Goal: Information Seeking & Learning: Learn about a topic

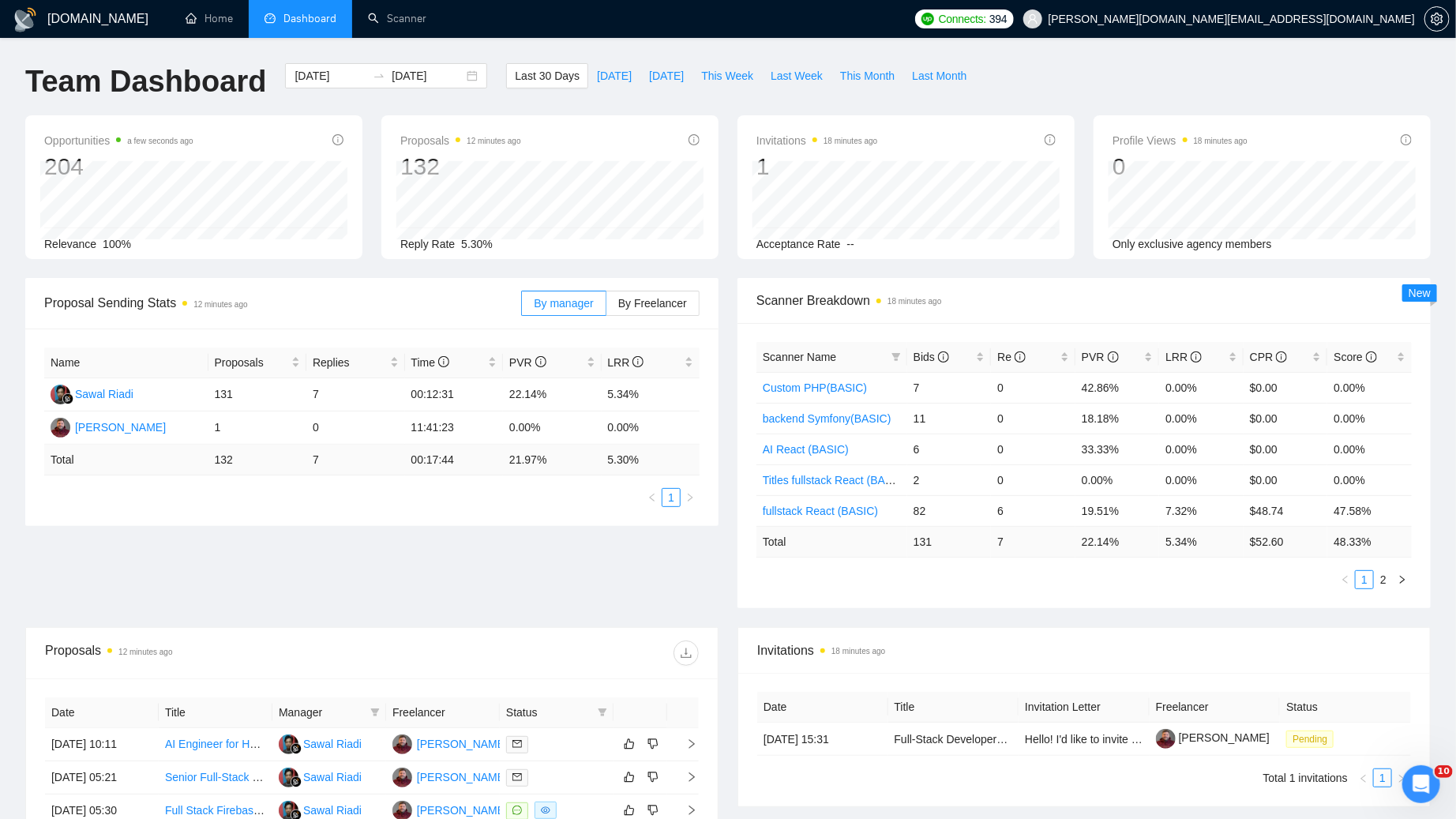
drag, startPoint x: 671, startPoint y: 577, endPoint x: 693, endPoint y: 557, distance: 29.7
click at [671, 576] on div "Proposal Sending Stats 12 minutes ago By manager By Freelancer Name Proposals R…" at bounding box center [728, 452] width 1425 height 349
click at [1112, 64] on div "Team Dashboard [DATE] [DATE] Last 30 Days [DATE] [DATE] This Week Last Week Thi…" at bounding box center [728, 89] width 1425 height 52
click at [710, 588] on div "Proposal Sending Stats 12 minutes ago By manager By Freelancer Name Proposals R…" at bounding box center [728, 452] width 1425 height 349
click at [1113, 80] on div "Team Dashboard [DATE] [DATE] Last 30 Days [DATE] [DATE] This Week Last Week Thi…" at bounding box center [728, 89] width 1425 height 52
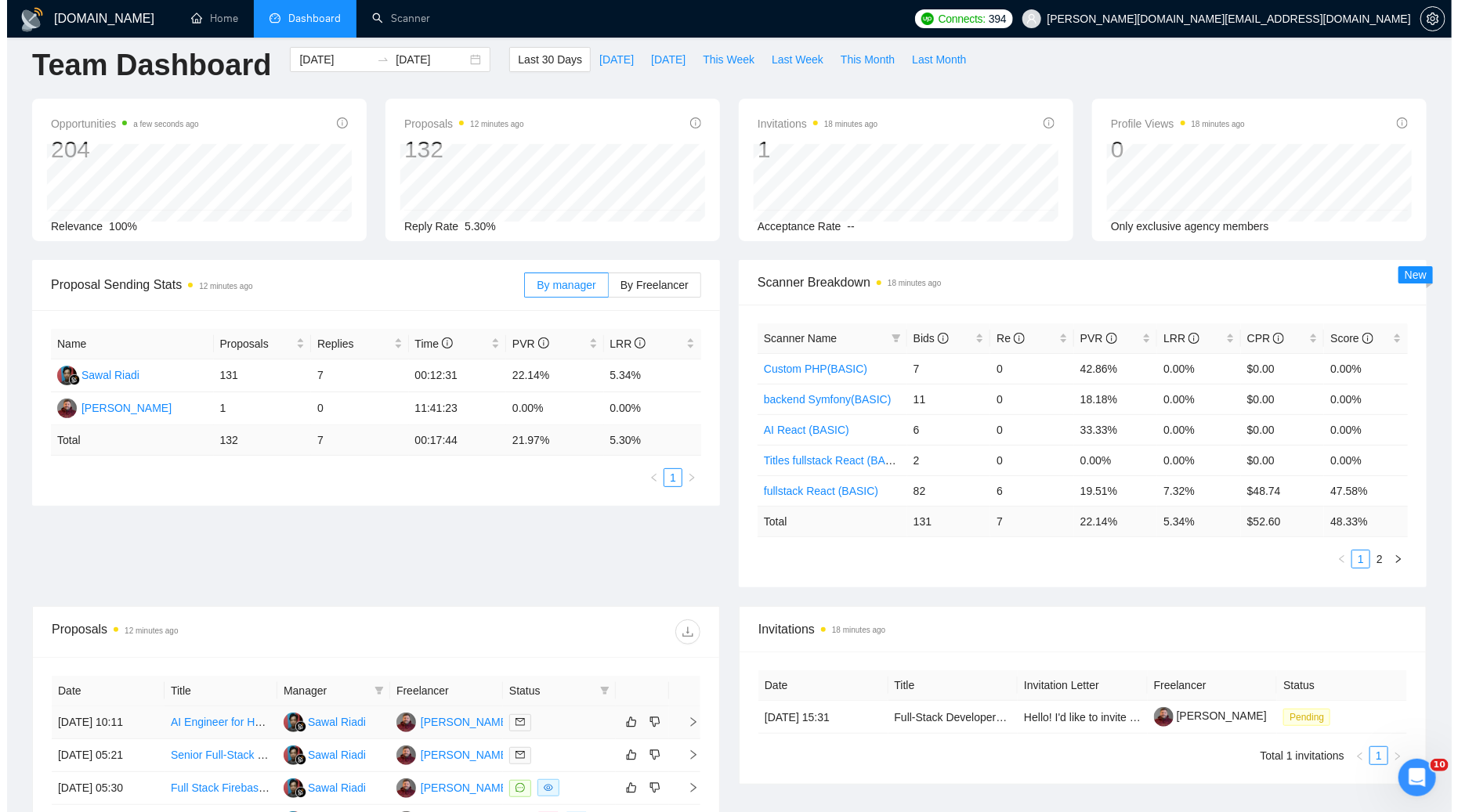
scroll to position [43, 0]
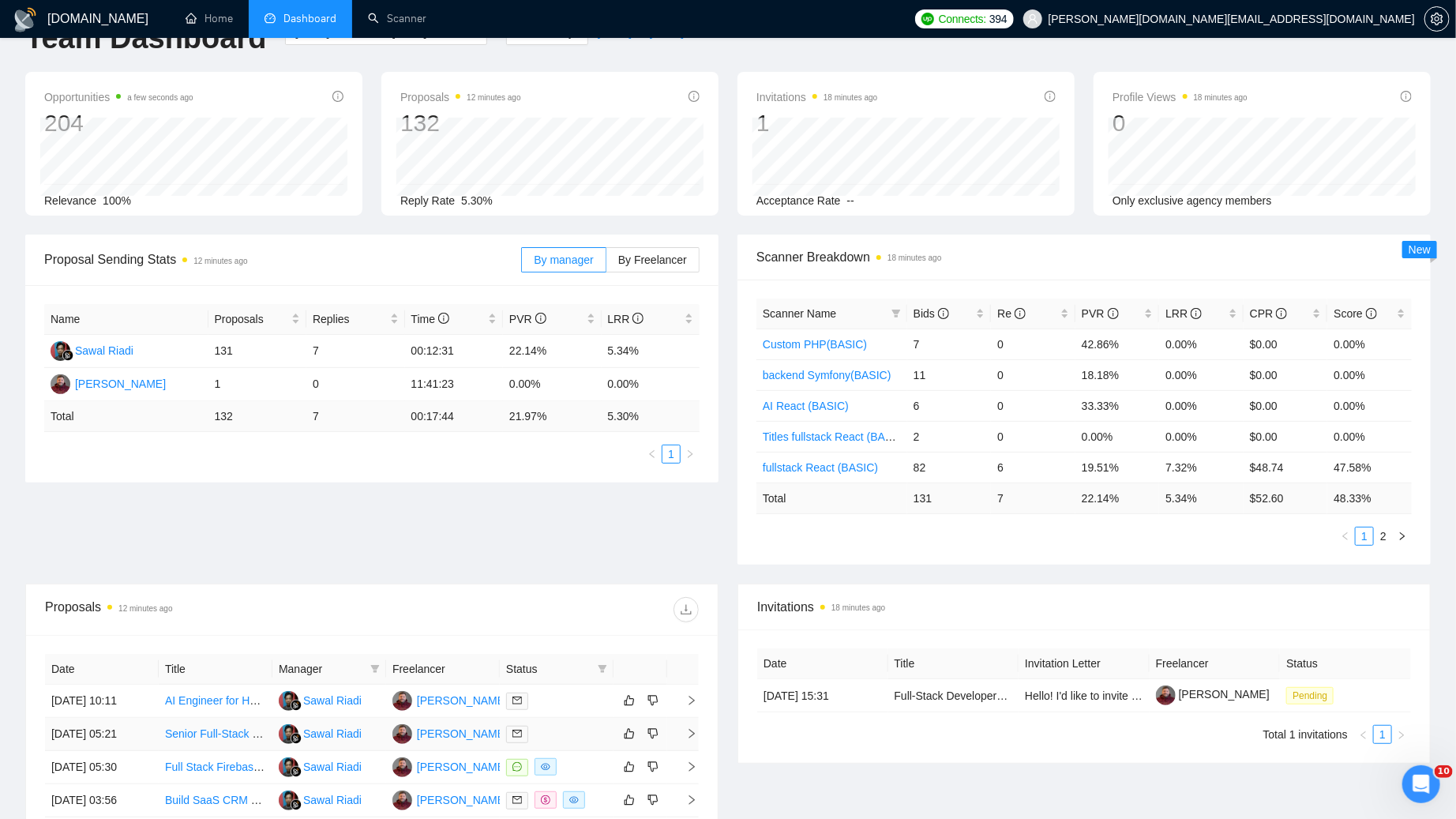
click at [574, 744] on div at bounding box center [557, 734] width 101 height 18
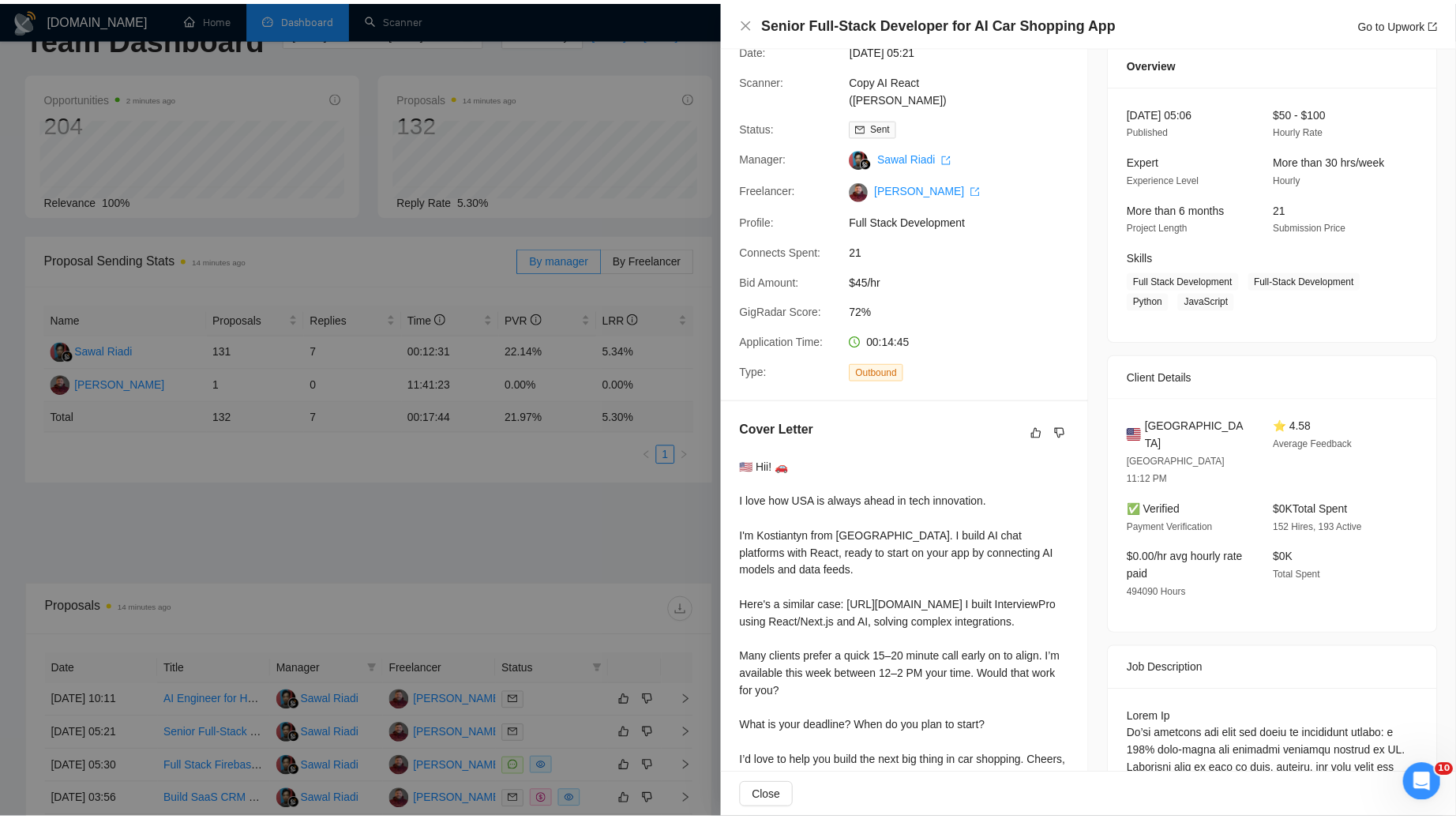
scroll to position [0, 0]
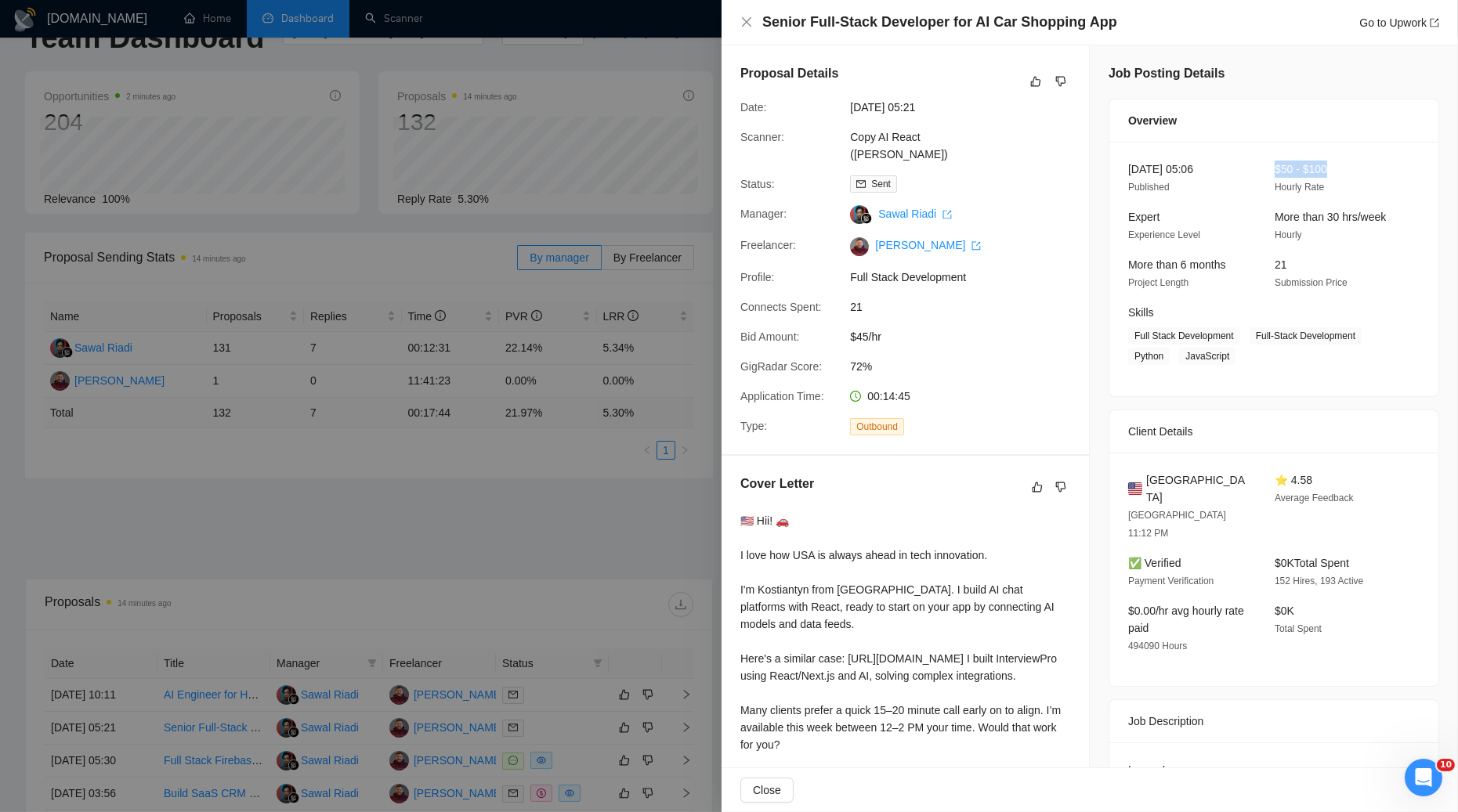
drag, startPoint x: 1340, startPoint y: 171, endPoint x: 1263, endPoint y: 164, distance: 77.3
click at [1269, 164] on div "$50 - $100 Hourly Rate" at bounding box center [1335, 178] width 134 height 35
click at [748, 19] on icon "close" at bounding box center [747, 21] width 12 height 12
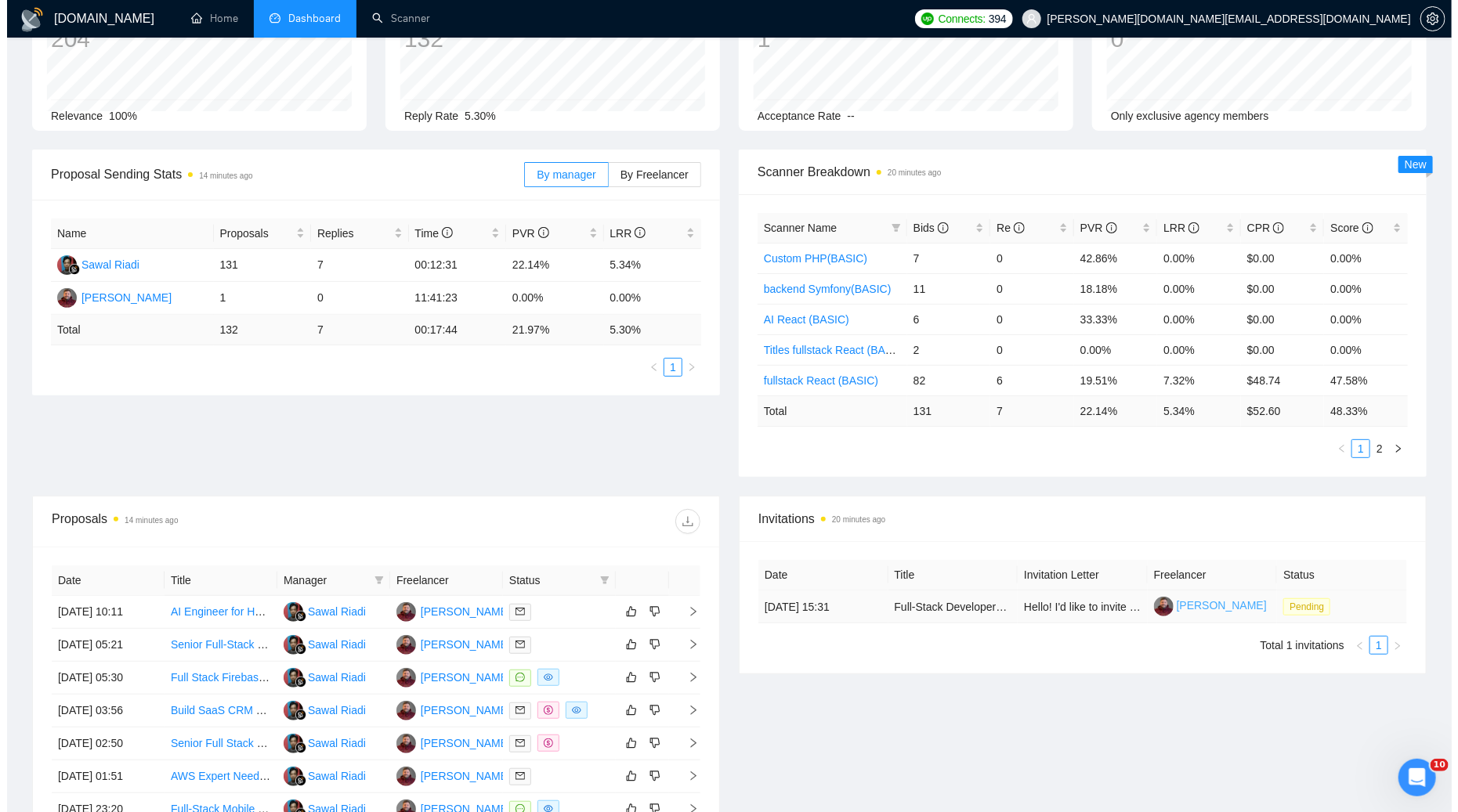
scroll to position [237, 0]
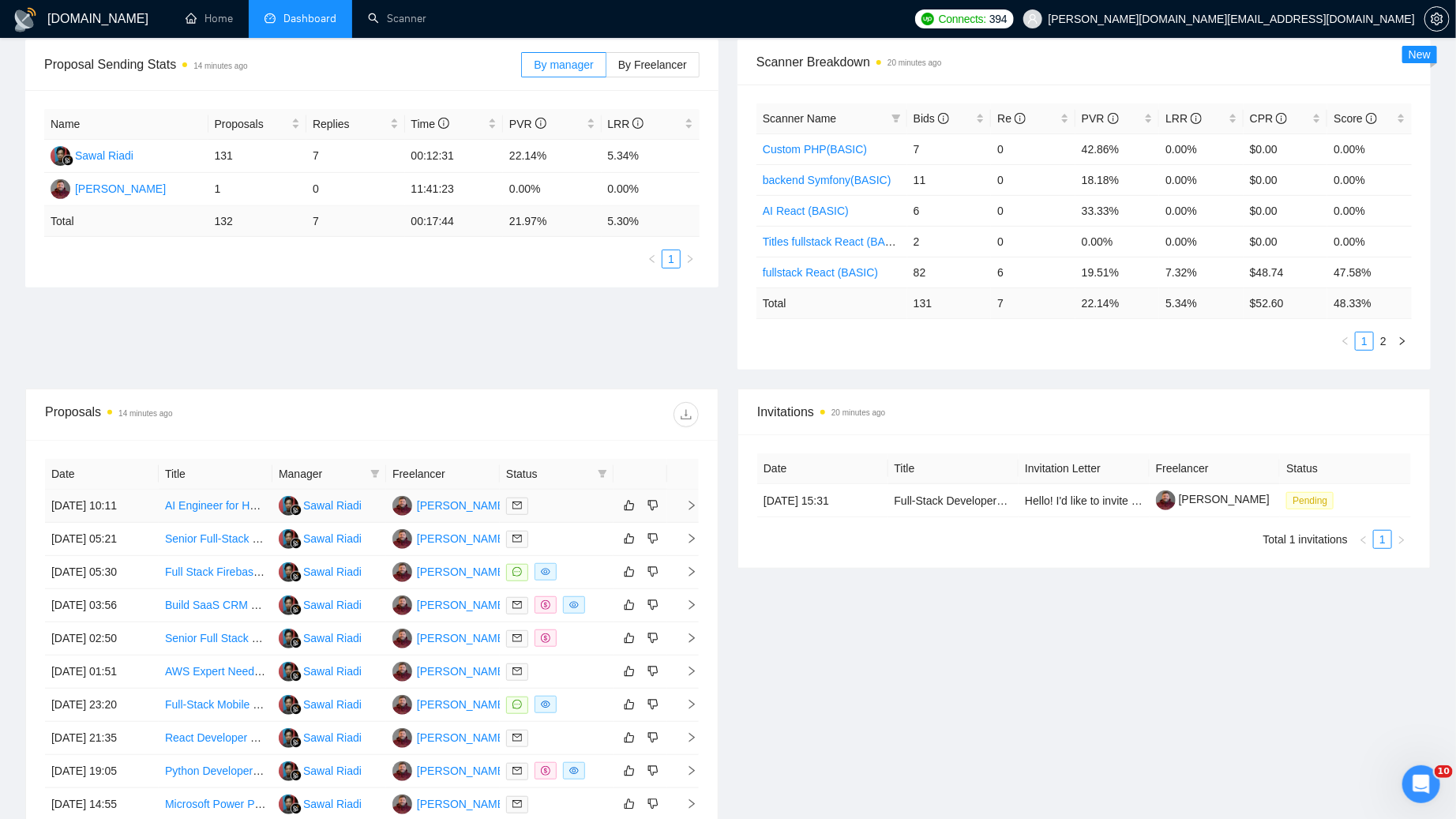
click at [578, 512] on div at bounding box center [557, 506] width 101 height 18
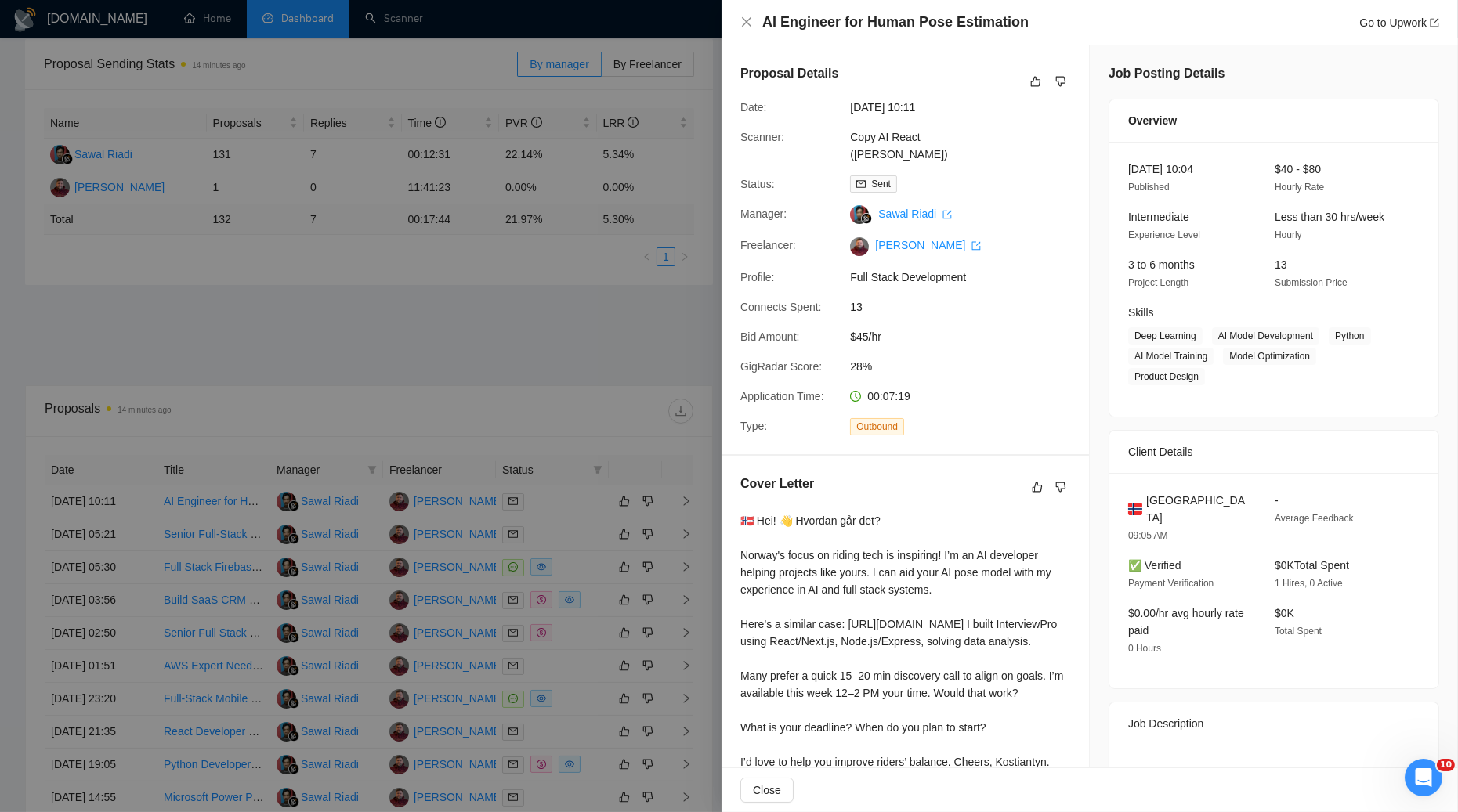
click at [568, 539] on div at bounding box center [729, 406] width 1458 height 812
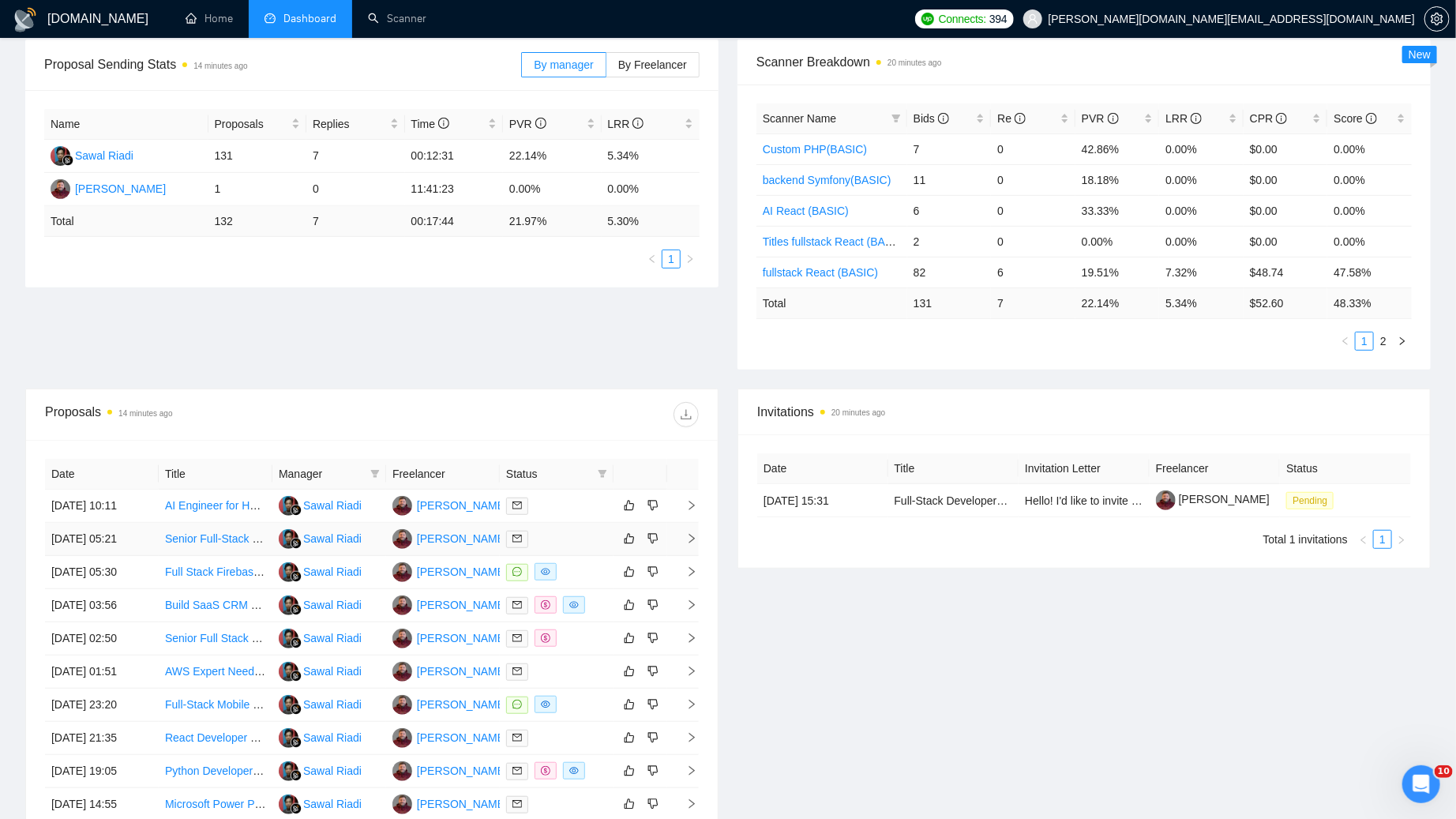
click at [574, 546] on td at bounding box center [556, 540] width 114 height 33
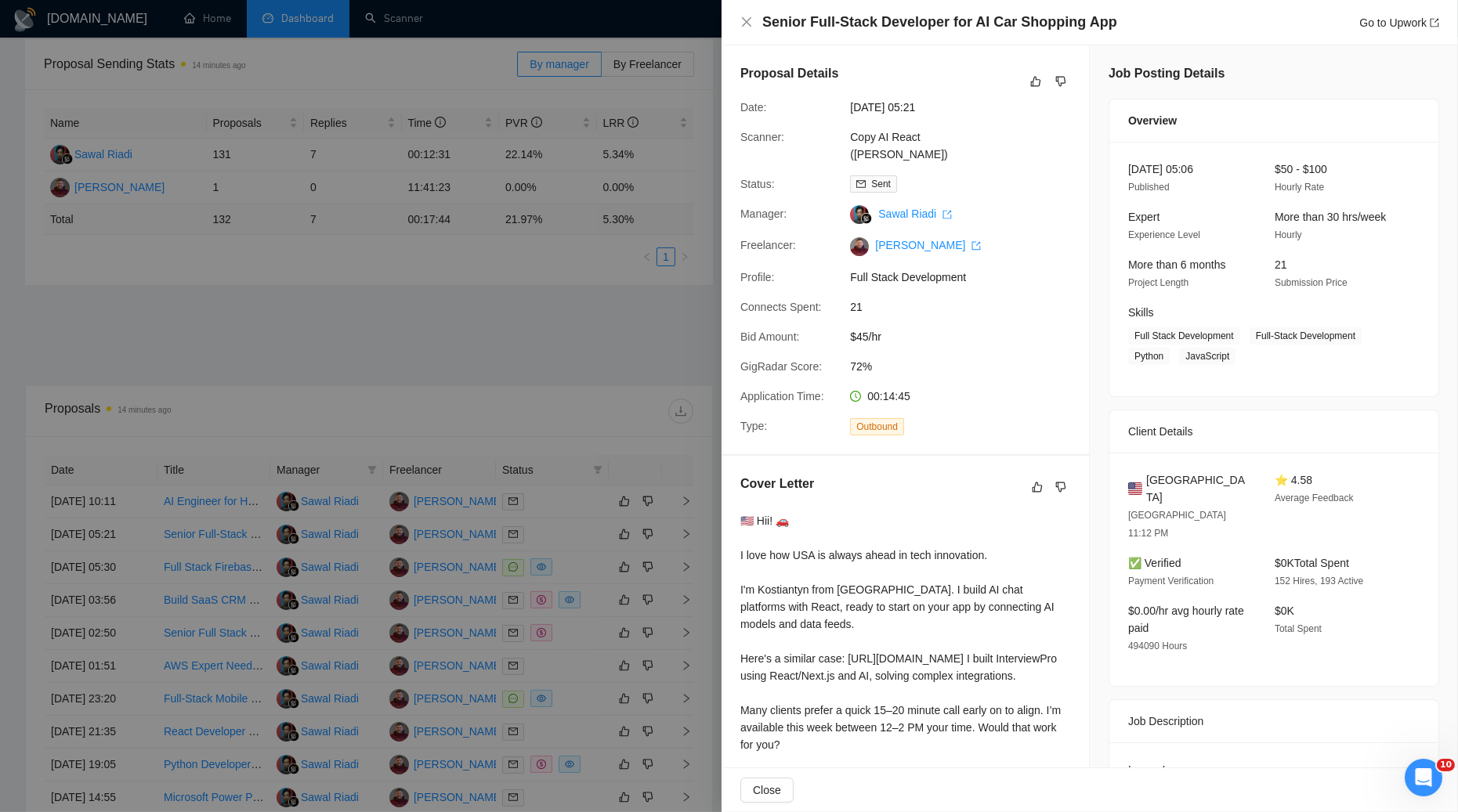
click at [575, 515] on div at bounding box center [729, 406] width 1458 height 812
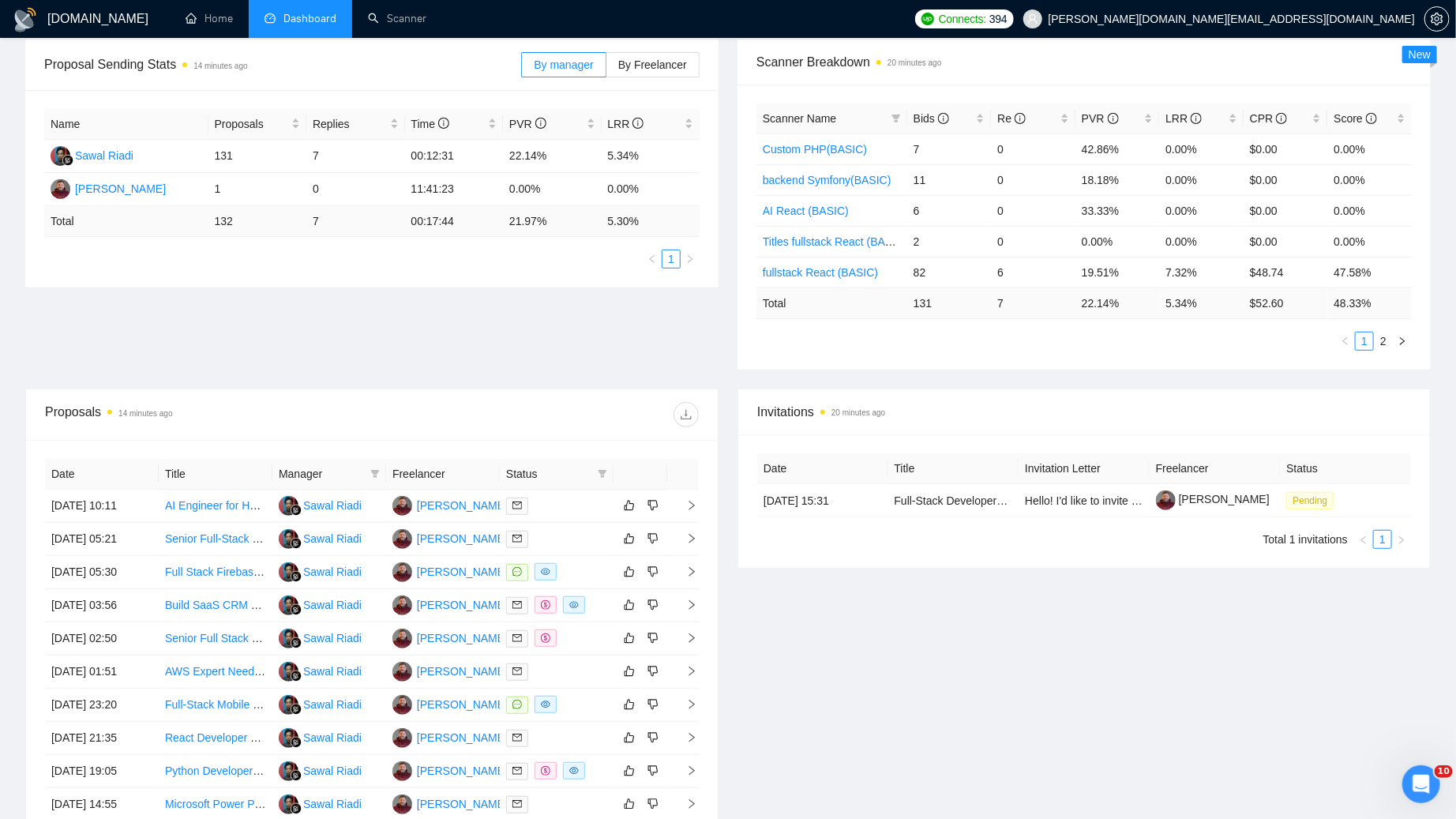
click at [579, 515] on div at bounding box center [557, 506] width 101 height 18
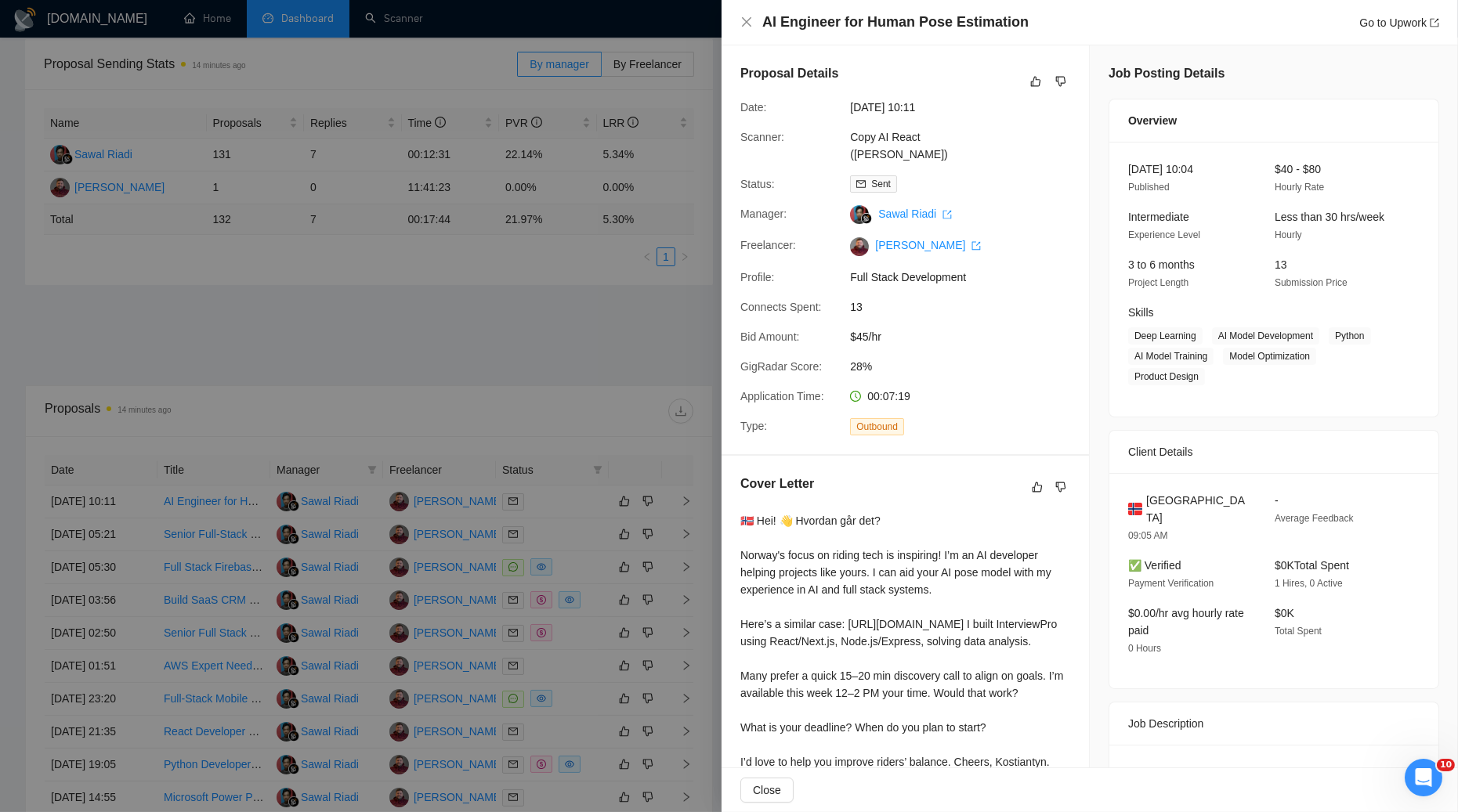
click at [634, 341] on div at bounding box center [729, 406] width 1458 height 812
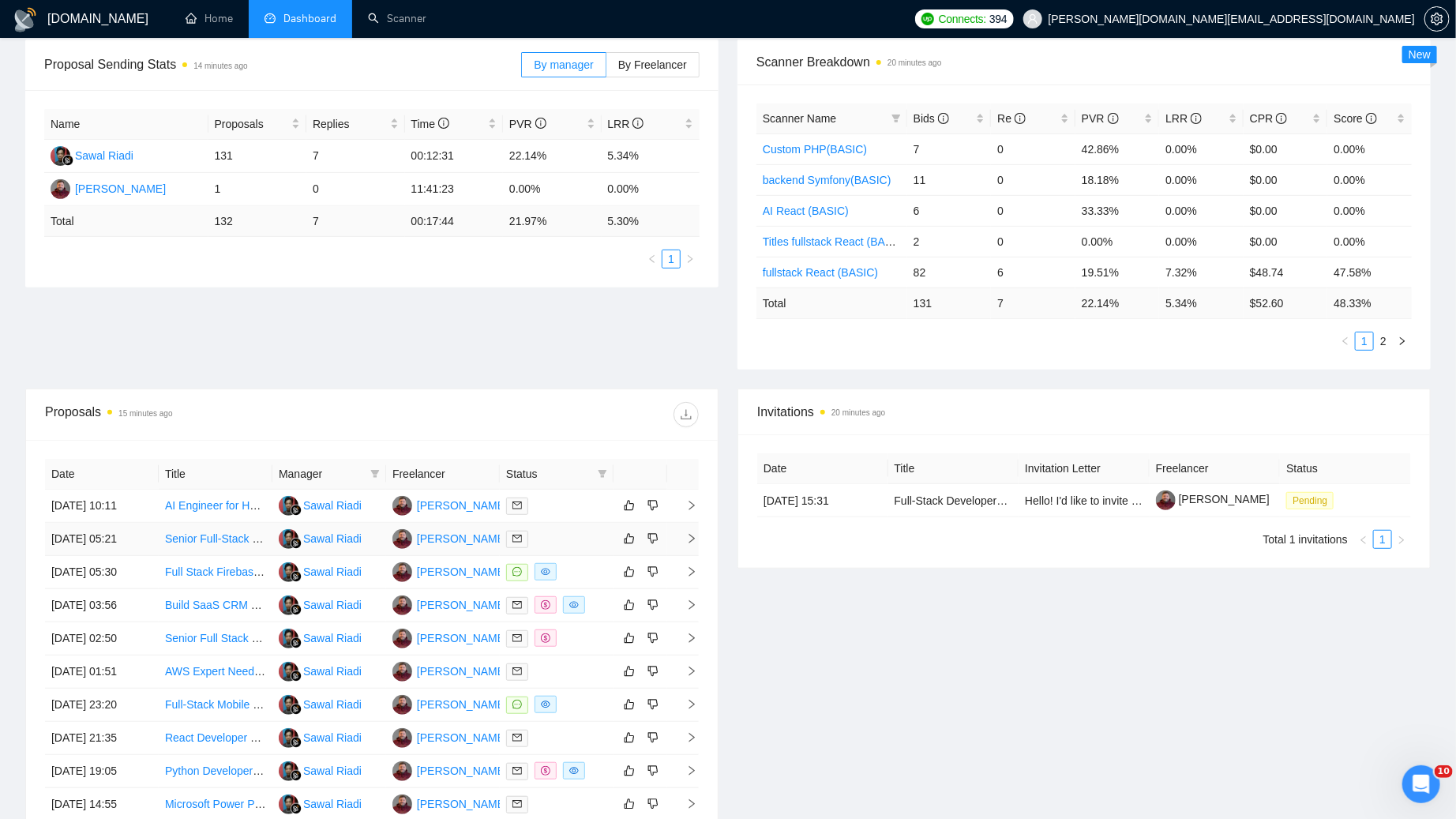
click at [568, 550] on td at bounding box center [556, 540] width 114 height 33
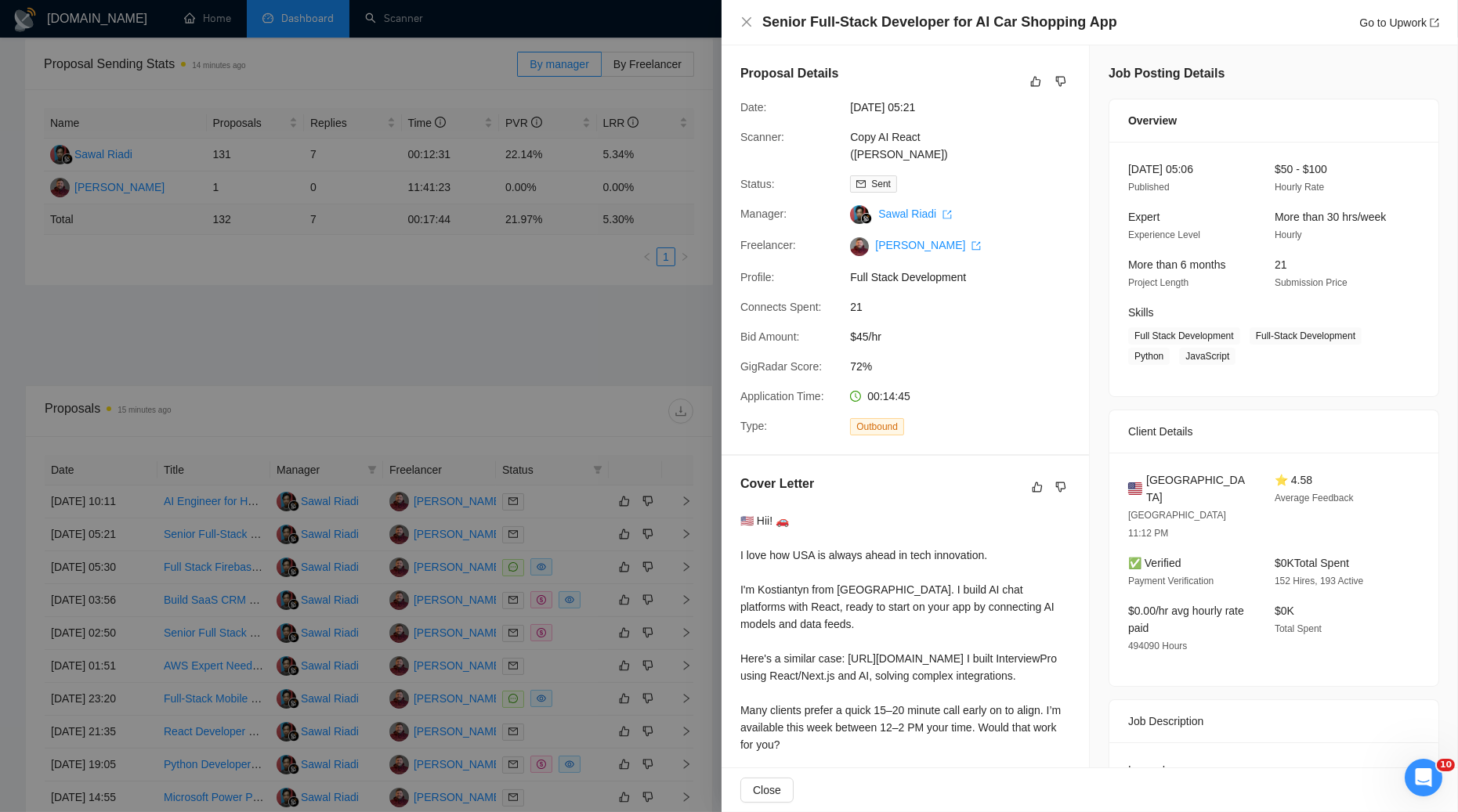
click at [565, 517] on div at bounding box center [729, 406] width 1458 height 812
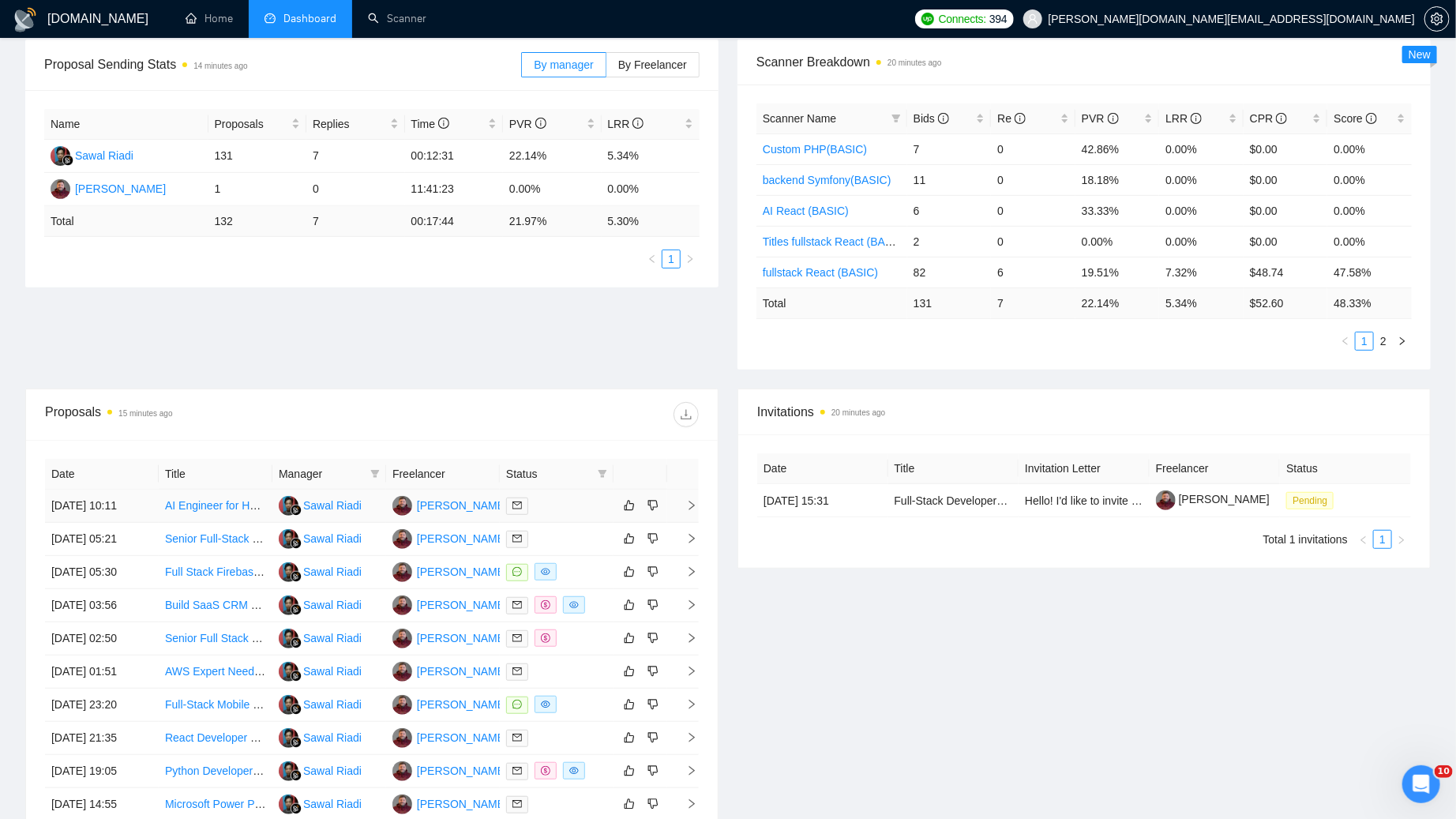
click at [569, 515] on div at bounding box center [557, 506] width 101 height 18
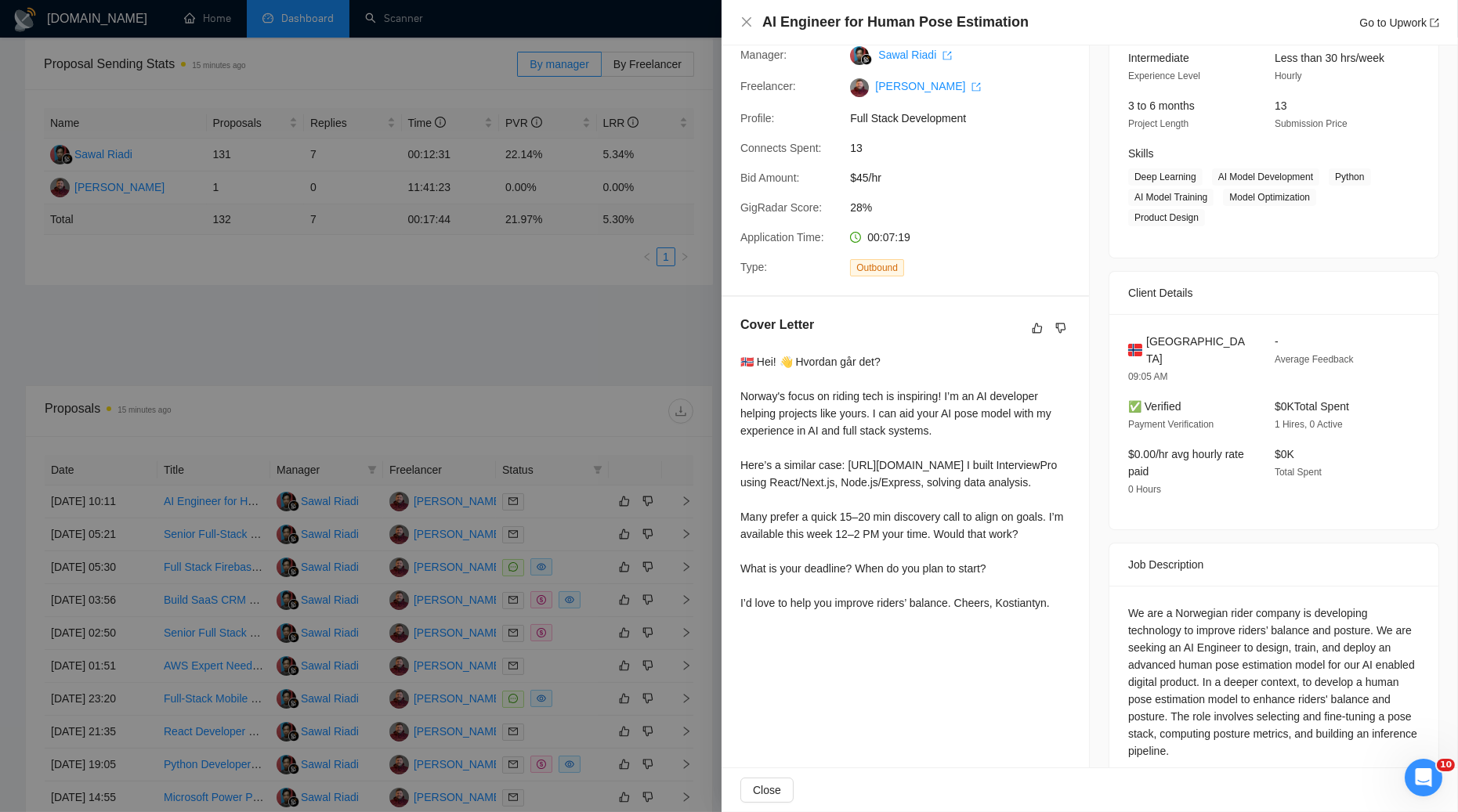
scroll to position [178, 0]
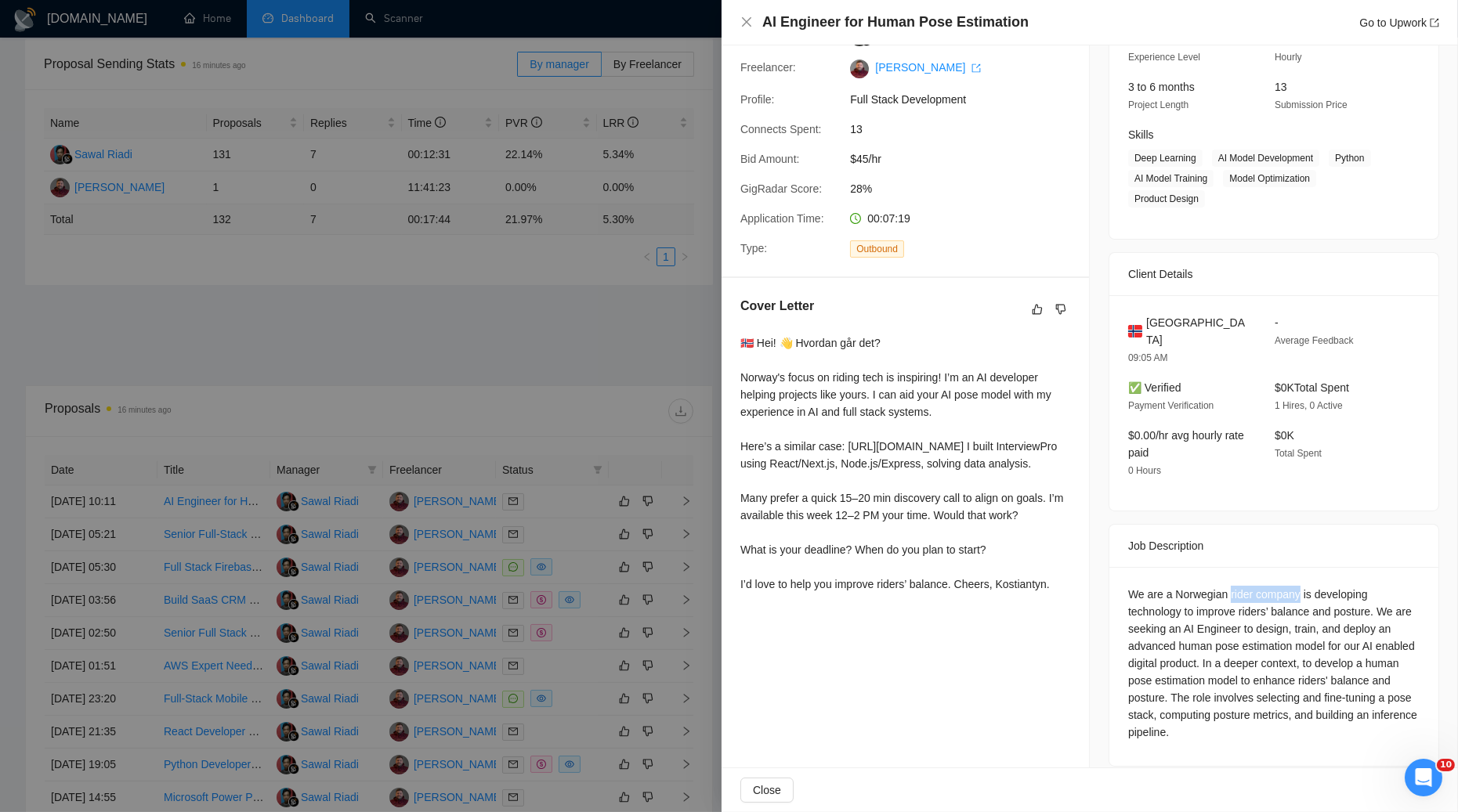
drag, startPoint x: 1225, startPoint y: 578, endPoint x: 1298, endPoint y: 578, distance: 73.0
click at [1298, 586] on div "We are a Norwegian rider company is developing technology to improve riders’ ba…" at bounding box center [1274, 663] width 291 height 155
click at [1289, 585] on div at bounding box center [1289, 585] width 0 height 0
click at [1419, 501] on div "Job Posting Details Overview [DATE] 10:04 Published $40 - $80 Hourly Rate Inter…" at bounding box center [1275, 326] width 368 height 918
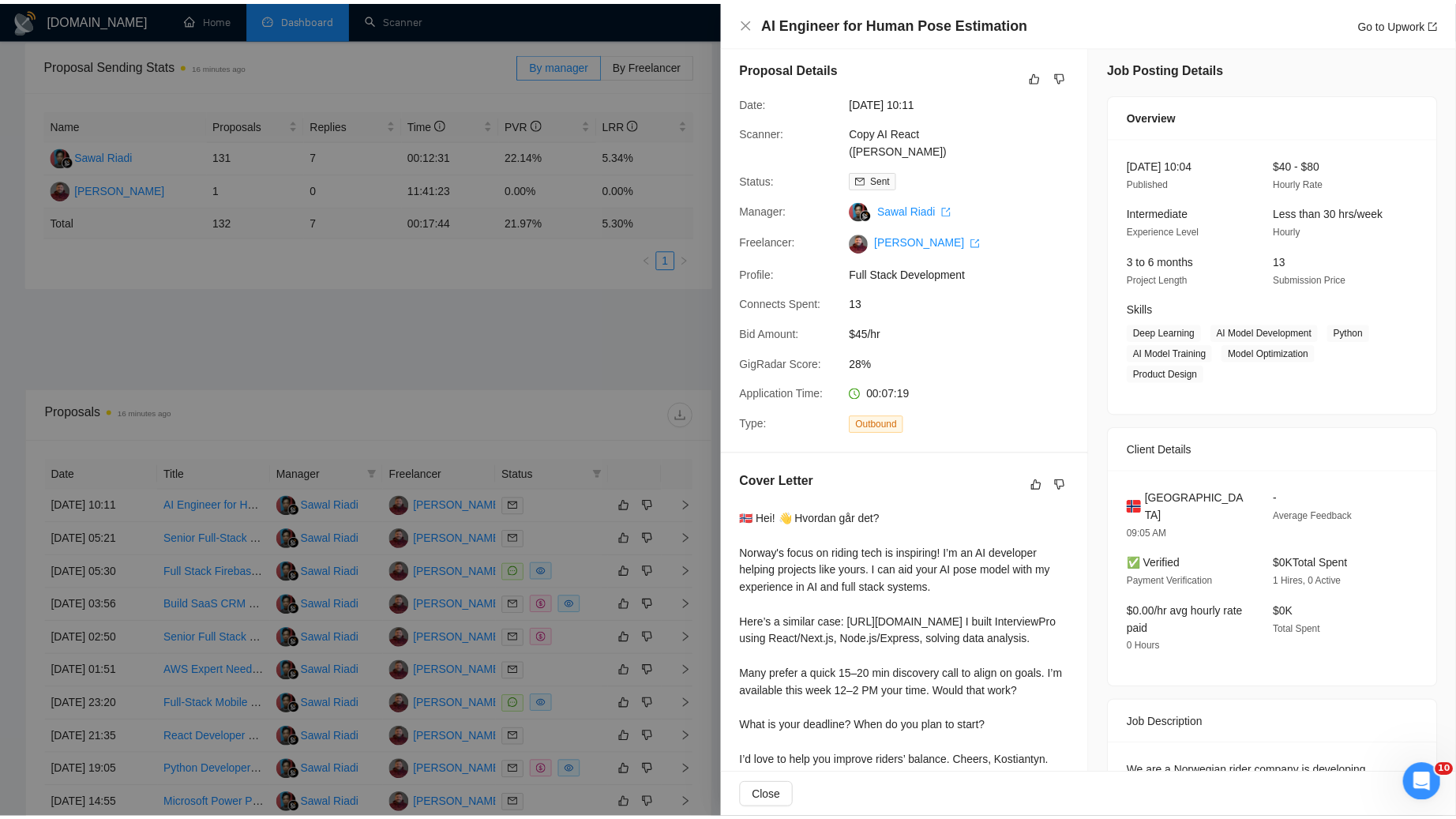
scroll to position [0, 0]
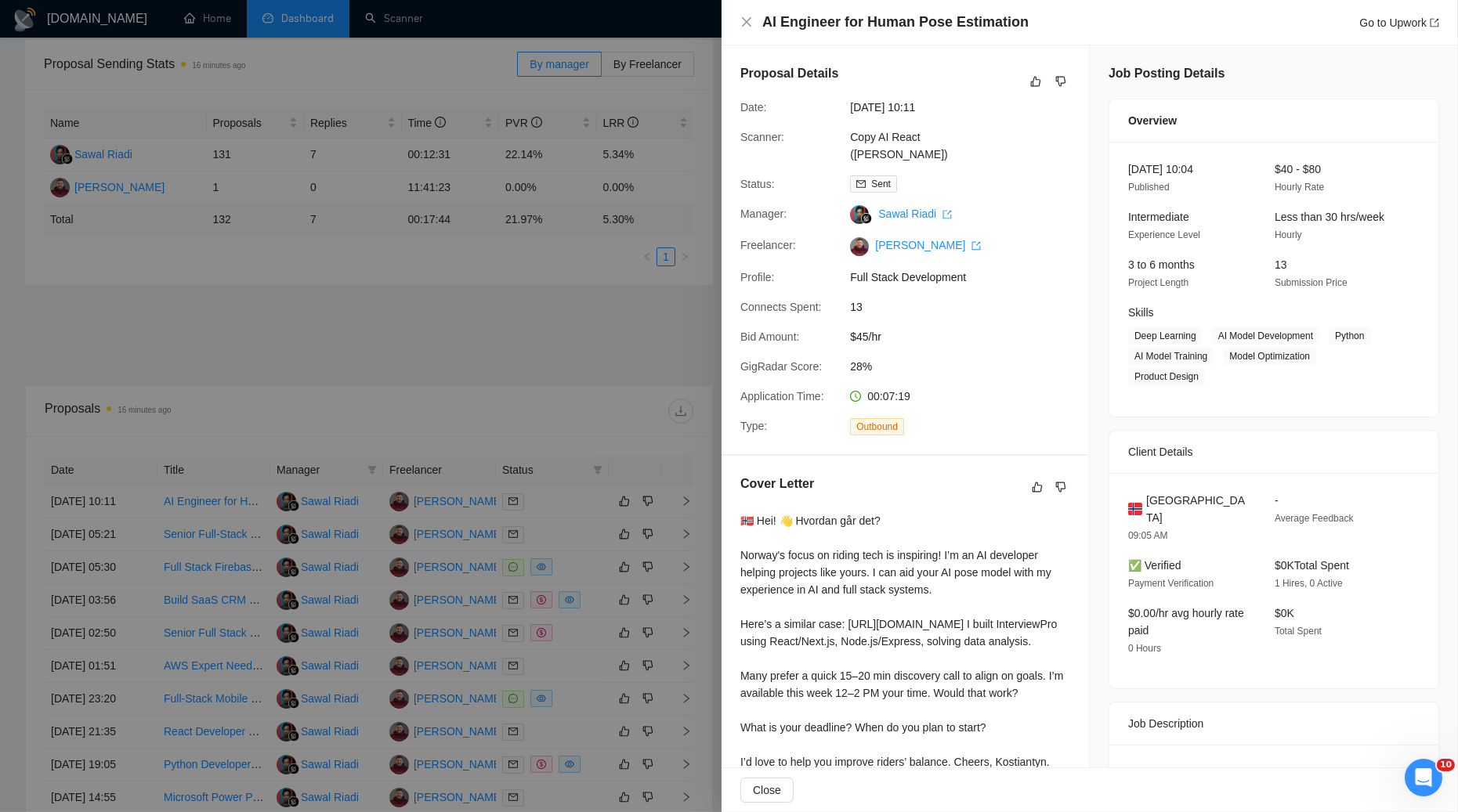
click at [1164, 22] on div "AI Engineer for Human Pose Estimation Go to Upwork" at bounding box center [1100, 22] width 677 height 20
click at [743, 25] on icon "close" at bounding box center [747, 21] width 12 height 12
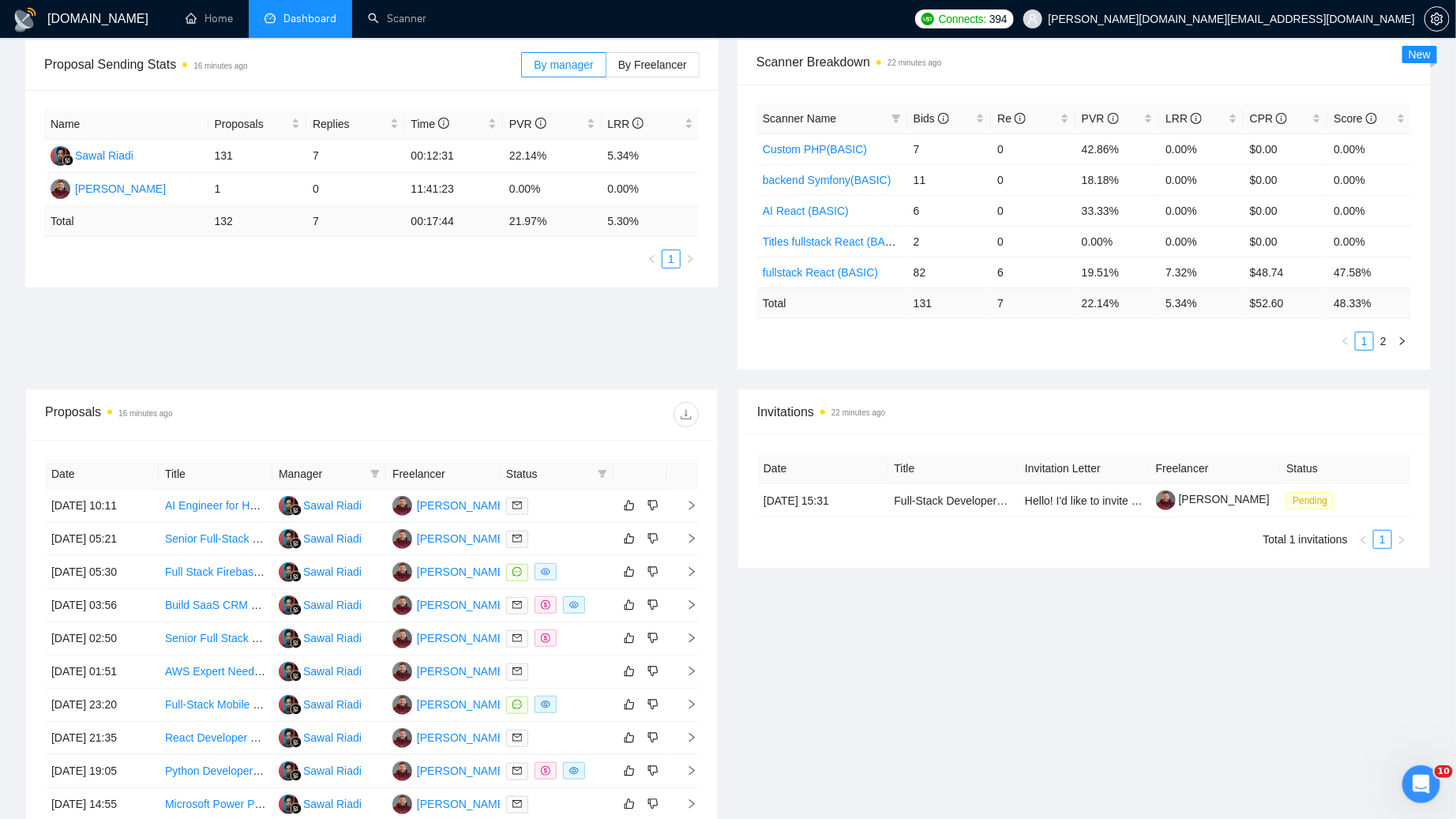
drag, startPoint x: 1132, startPoint y: 681, endPoint x: 1146, endPoint y: 678, distance: 14.3
click at [1133, 681] on div "Invitations 22 minutes ago Date Title Invitation Letter Freelancer Status [DATE…" at bounding box center [1085, 631] width 713 height 484
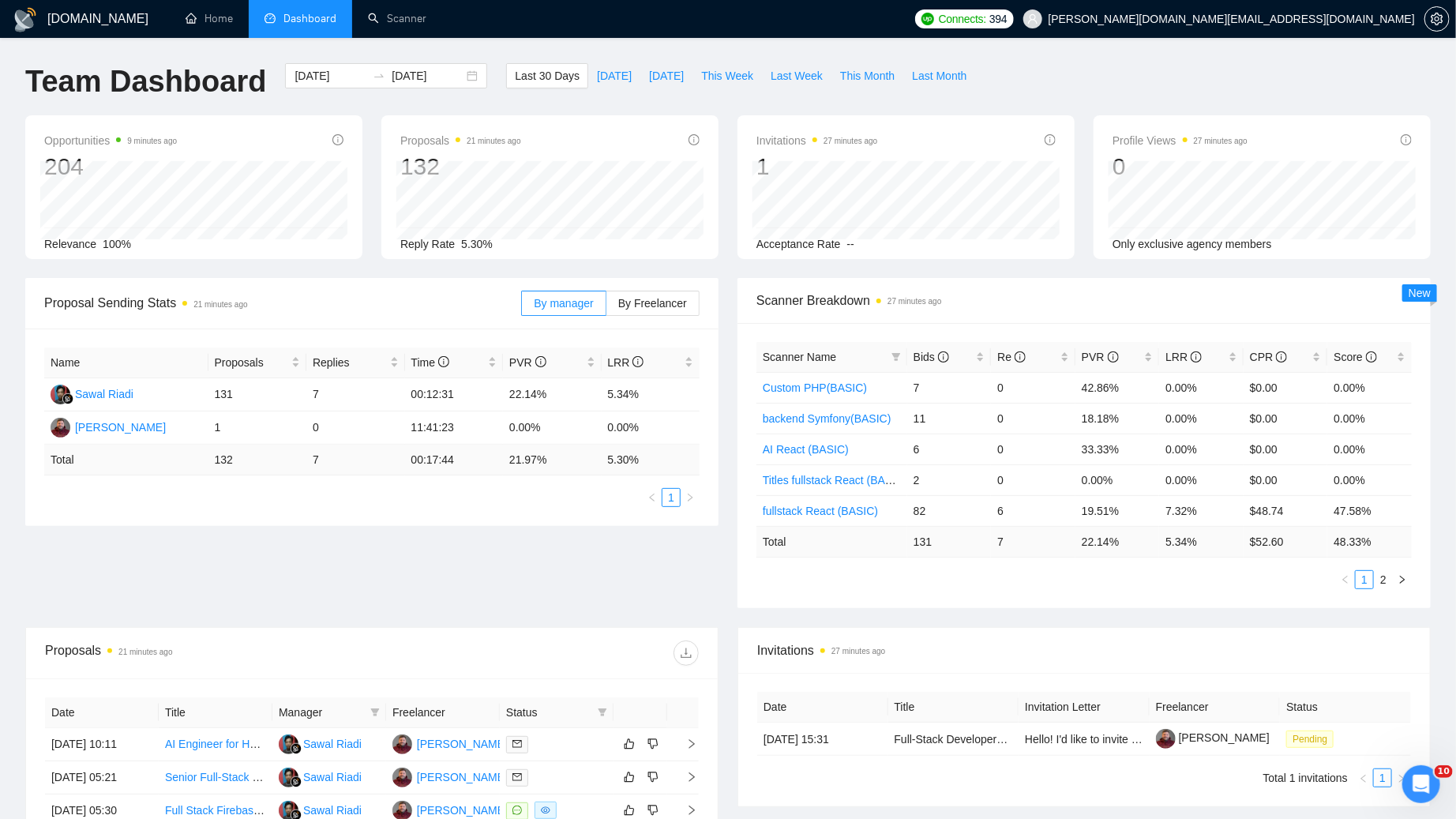
click at [1128, 75] on div "Team Dashboard [DATE] [DATE] Last 30 Days [DATE] [DATE] This Week Last Week Thi…" at bounding box center [728, 89] width 1425 height 52
